Goal: Task Accomplishment & Management: Manage account settings

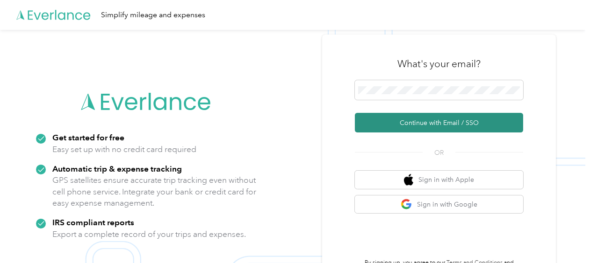
click at [421, 121] on button "Continue with Email / SSO" at bounding box center [439, 123] width 168 height 20
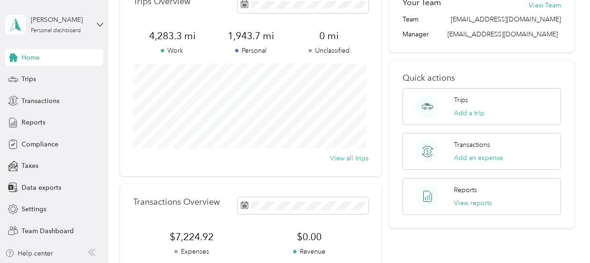
scroll to position [47, 0]
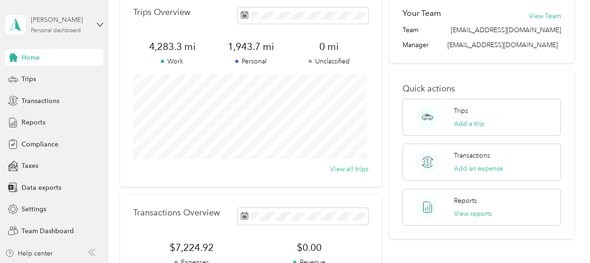
click at [75, 30] on div "Personal dashboard" at bounding box center [56, 31] width 50 height 6
click at [64, 73] on div "Team dashboard" at bounding box center [104, 71] width 184 height 16
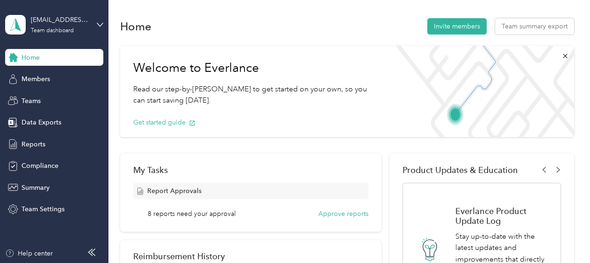
scroll to position [47, 0]
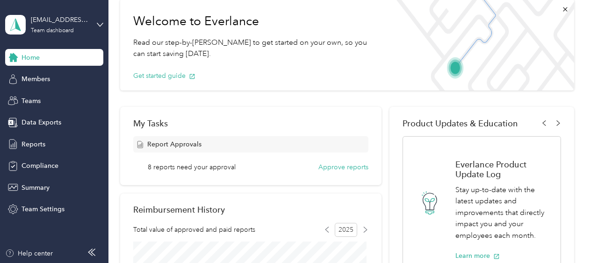
click at [235, 164] on div "8 reports need your approval Approve reports" at bounding box center [258, 168] width 220 height 10
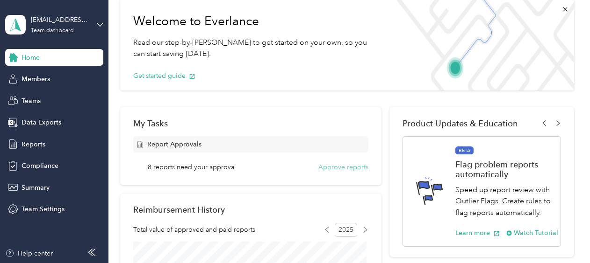
click at [348, 169] on button "Approve reports" at bounding box center [343, 168] width 50 height 10
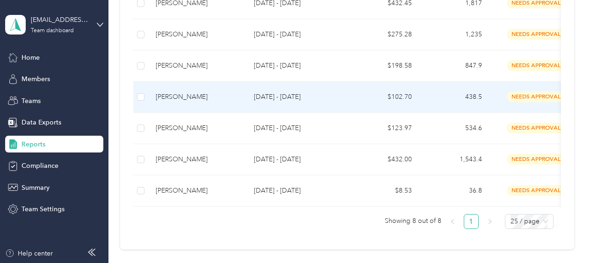
scroll to position [327, 0]
